Goal: Check status: Check status

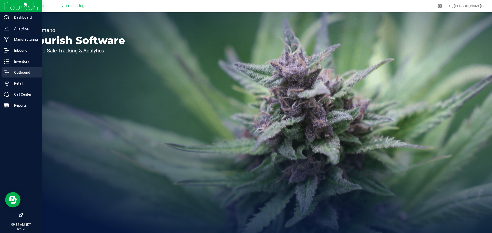
click at [14, 71] on p "Outbound" at bounding box center [24, 72] width 31 height 6
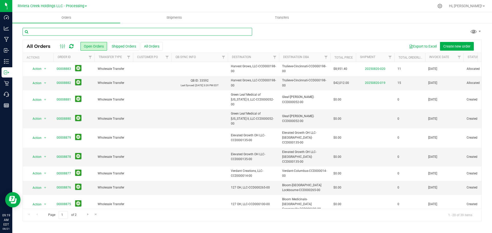
click at [70, 33] on input "text" at bounding box center [137, 32] width 229 height 8
type input "curaleaf"
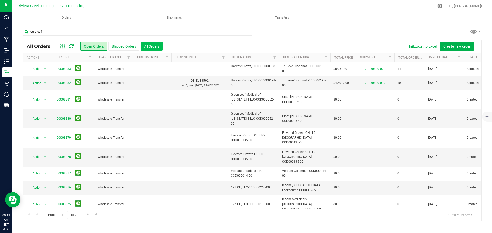
click at [148, 46] on button "All Orders" at bounding box center [152, 46] width 22 height 9
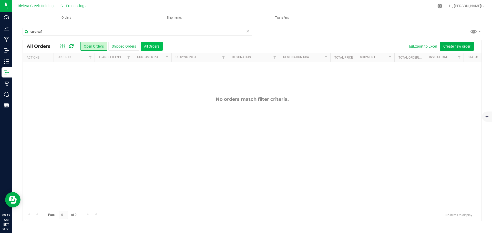
click at [151, 48] on button "All Orders" at bounding box center [152, 46] width 22 height 9
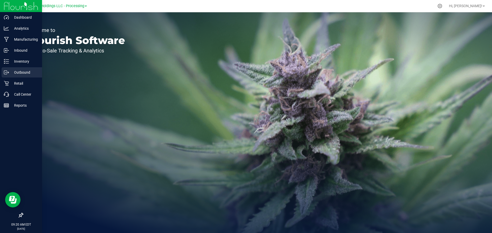
click at [20, 70] on p "Outbound" at bounding box center [24, 72] width 31 height 6
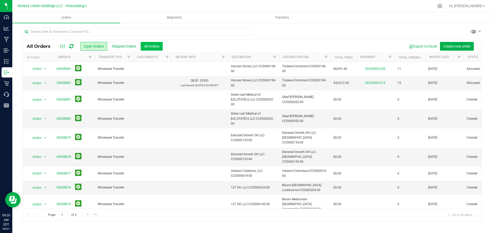
click at [145, 46] on button "All Orders" at bounding box center [152, 46] width 22 height 9
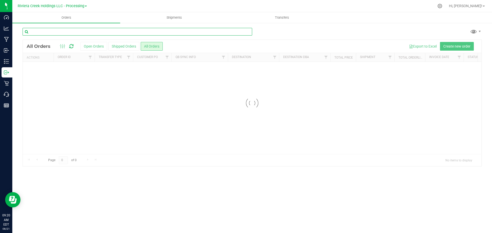
click at [48, 31] on input "text" at bounding box center [137, 32] width 229 height 8
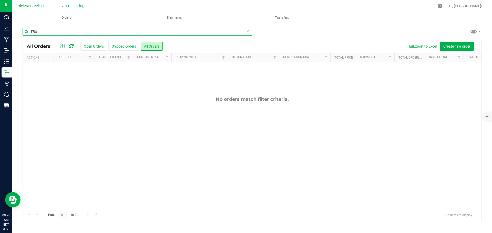
drag, startPoint x: 42, startPoint y: 32, endPoint x: 24, endPoint y: 30, distance: 18.3
click at [24, 30] on input "8786" at bounding box center [137, 32] width 229 height 8
click at [55, 28] on input "8786" at bounding box center [137, 32] width 229 height 8
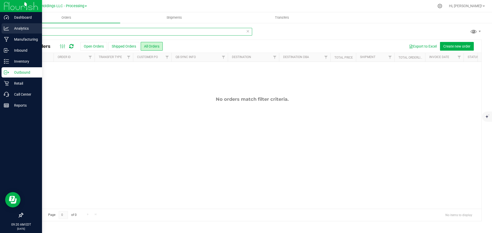
drag, startPoint x: 46, startPoint y: 33, endPoint x: 11, endPoint y: 25, distance: 35.9
click at [11, 25] on div "Dashboard Analytics Manufacturing Inbound Inventory Outbound Retail Call Center…" at bounding box center [246, 116] width 492 height 233
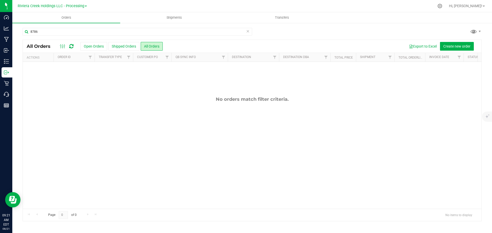
click at [400, 181] on div "No orders match filter criteria." at bounding box center [252, 153] width 458 height 182
drag, startPoint x: 49, startPoint y: 32, endPoint x: 15, endPoint y: 31, distance: 34.6
click at [15, 31] on div "8786 All Orders Open Orders Shipped Orders All Orders Export to Excel Create ne…" at bounding box center [251, 125] width 479 height 204
type input "8783"
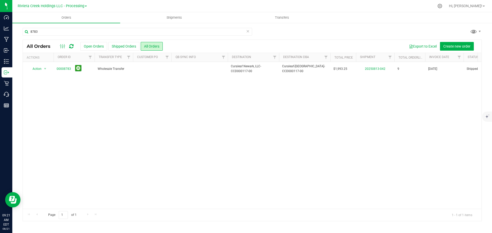
drag, startPoint x: 301, startPoint y: 151, endPoint x: 245, endPoint y: 110, distance: 69.5
click at [300, 151] on div "Action Action Clone order Mark as fully paid Order audit log Print COAs (single…" at bounding box center [252, 135] width 458 height 147
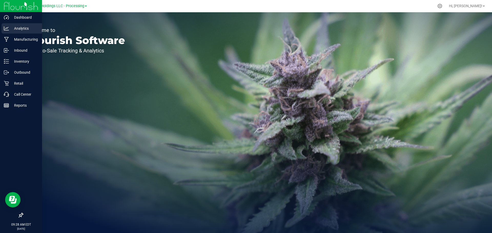
click at [22, 28] on p "Analytics" at bounding box center [24, 28] width 31 height 6
